Goal: Task Accomplishment & Management: Manage account settings

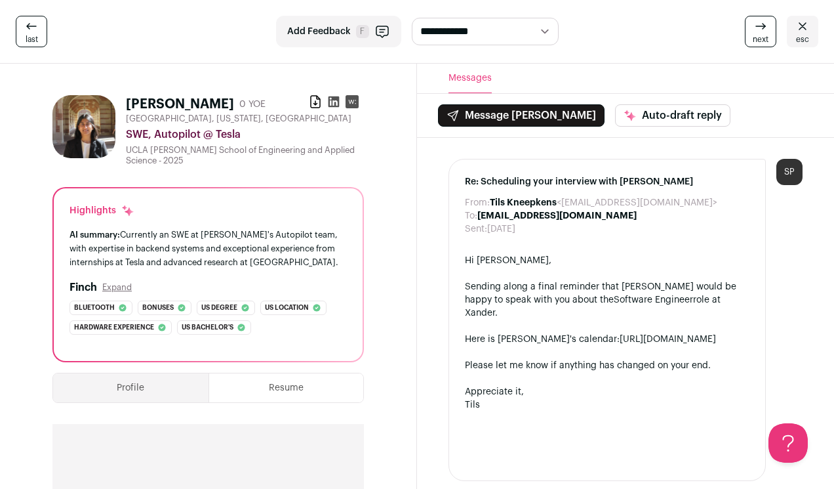
select select "**********"
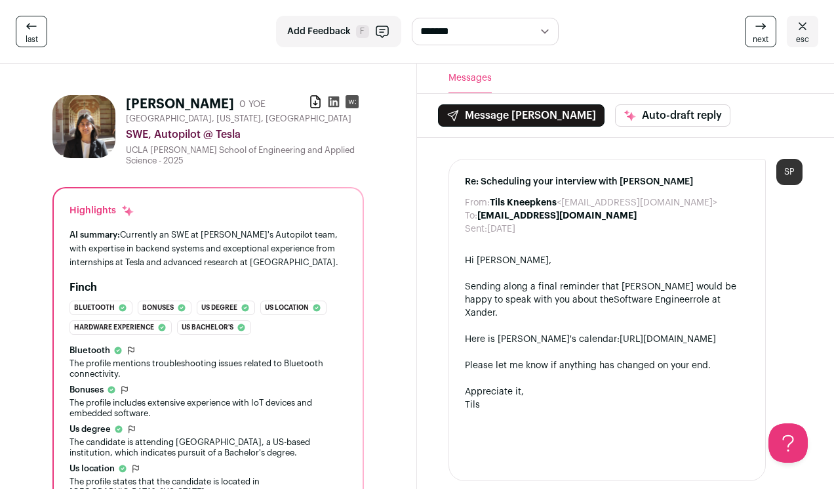
click at [804, 28] on icon at bounding box center [803, 25] width 8 height 7
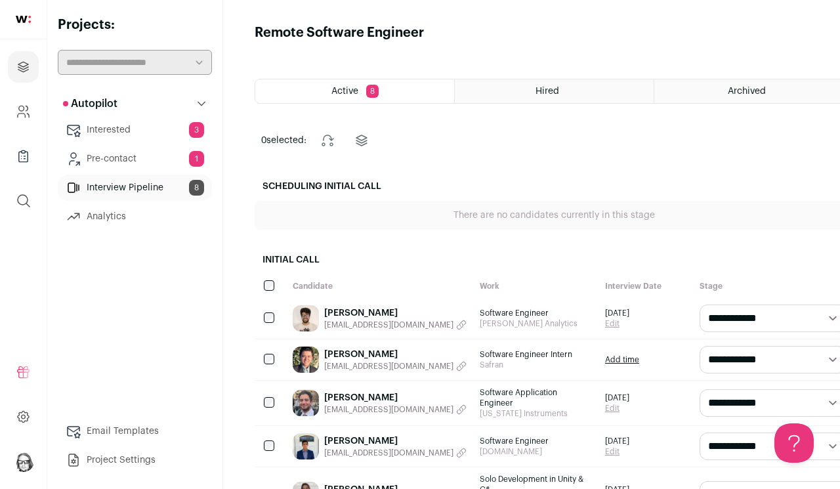
click at [108, 159] on link "Pre-contact 1" at bounding box center [135, 159] width 154 height 26
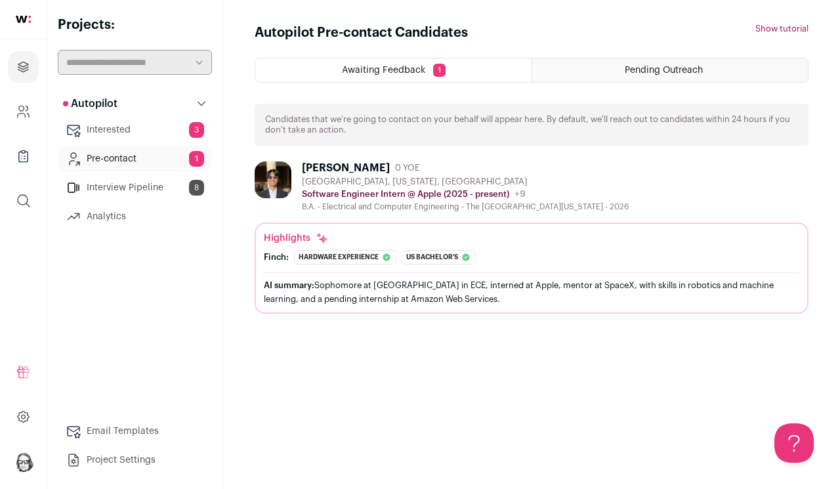
click at [376, 64] on div "Awaiting Feedback 1" at bounding box center [393, 70] width 276 height 24
click at [106, 129] on link "Interested 3" at bounding box center [135, 130] width 154 height 26
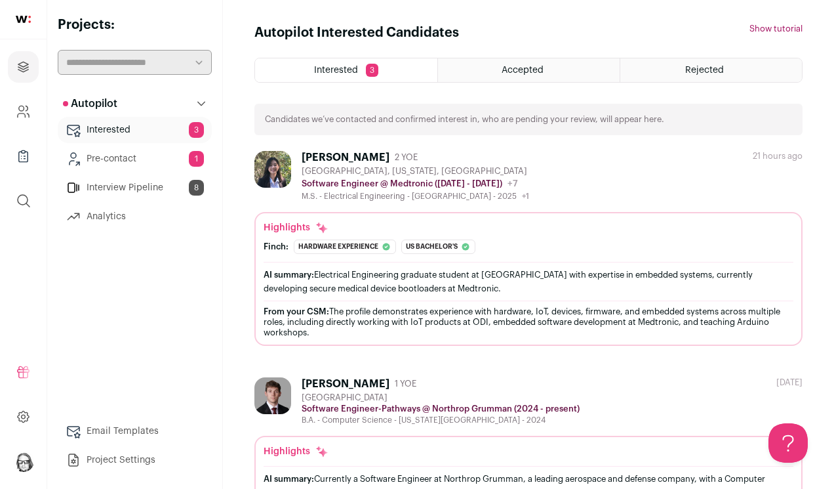
click at [138, 192] on link "Interview Pipeline 8" at bounding box center [135, 187] width 154 height 26
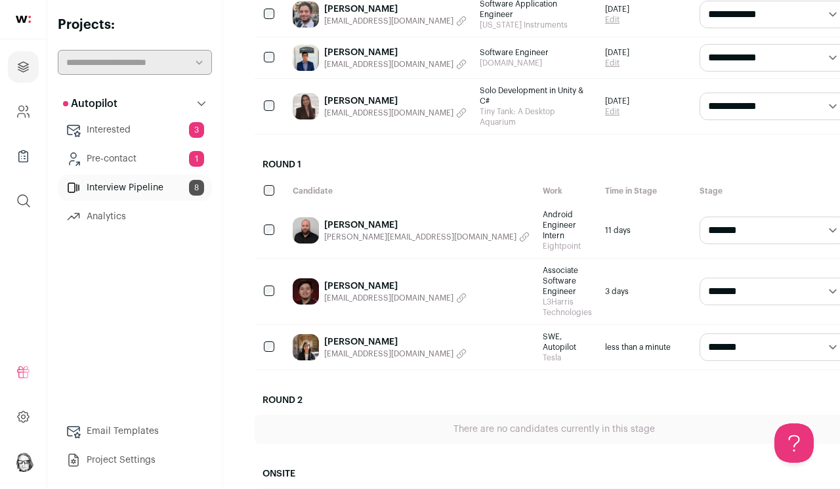
scroll to position [389, 0]
